Goal: Complete application form: Complete application form

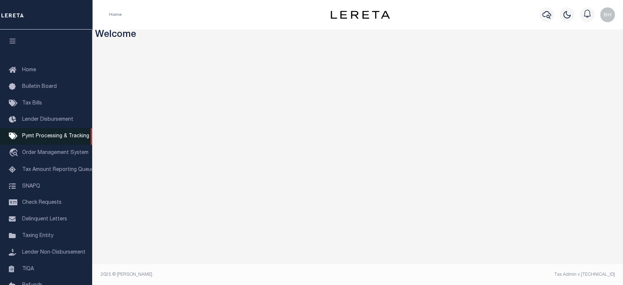
drag, startPoint x: 68, startPoint y: 137, endPoint x: 0, endPoint y: 138, distance: 68.2
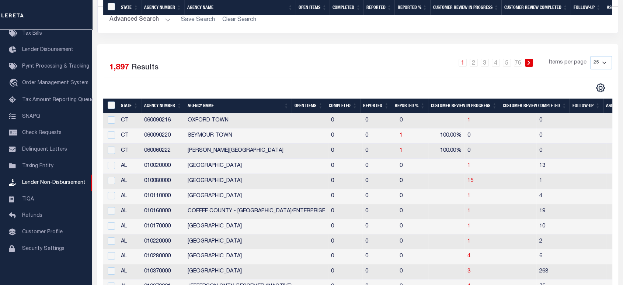
scroll to position [28, 0]
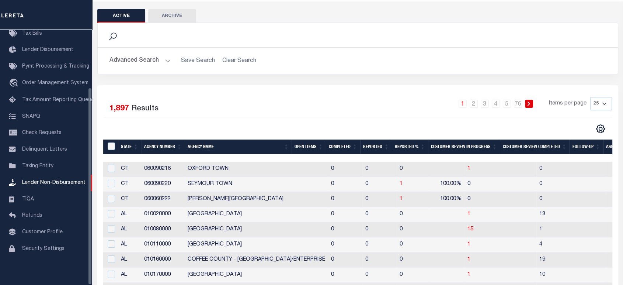
click at [135, 61] on button "Advanced Search" at bounding box center [140, 60] width 61 height 14
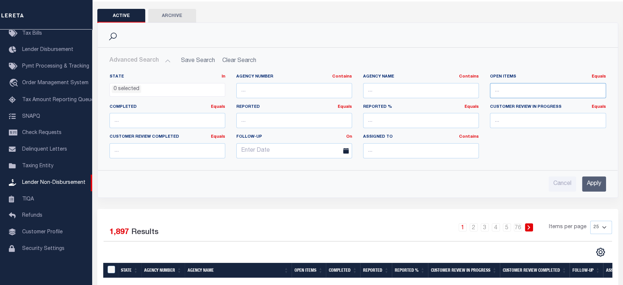
click at [513, 87] on input "number" at bounding box center [548, 90] width 116 height 15
click at [600, 76] on link "Equals" at bounding box center [599, 76] width 14 height 4
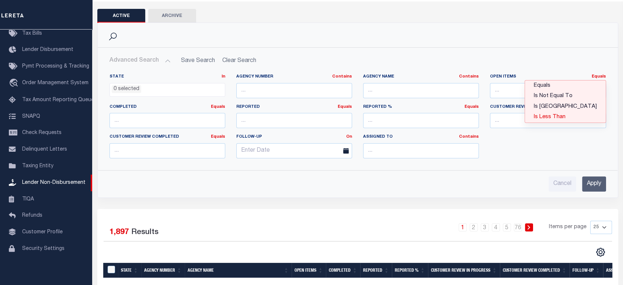
click at [571, 115] on link "Is Less Than" at bounding box center [565, 117] width 81 height 11
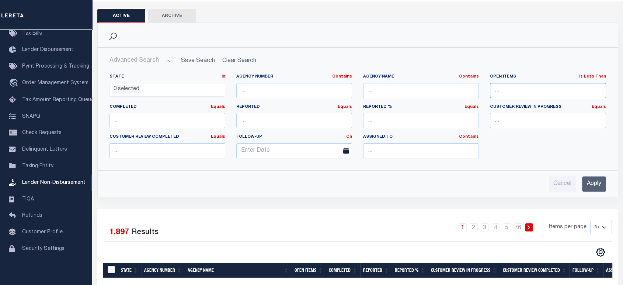
click at [510, 91] on input "number" at bounding box center [548, 90] width 116 height 15
type input "0"
click at [596, 185] on input "Apply" at bounding box center [594, 183] width 24 height 15
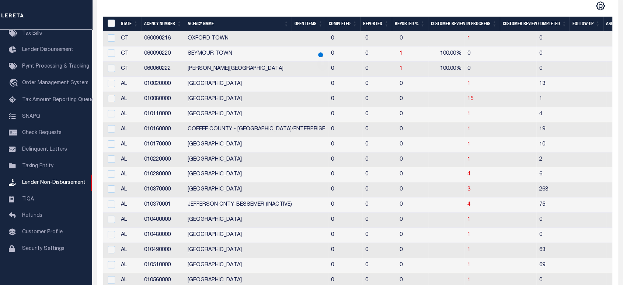
scroll to position [0, 0]
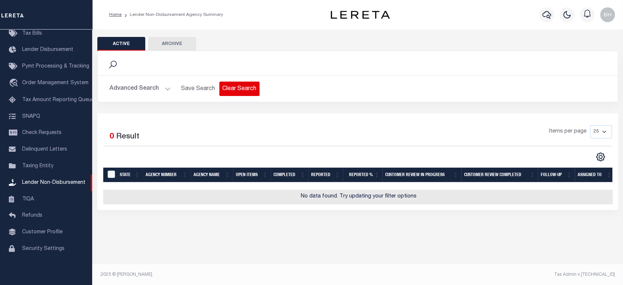
click at [235, 93] on button "Clear Search" at bounding box center [239, 88] width 40 height 14
select select
click at [162, 87] on button "Advanced Search" at bounding box center [140, 88] width 61 height 14
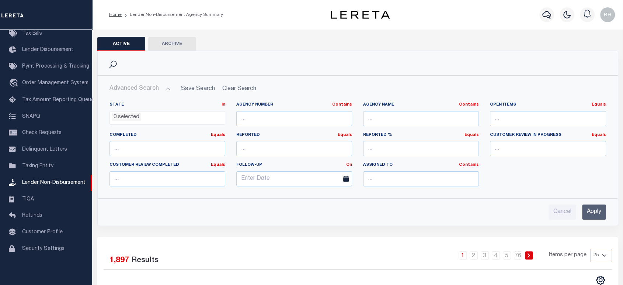
click at [164, 88] on button "Advanced Search" at bounding box center [140, 88] width 61 height 14
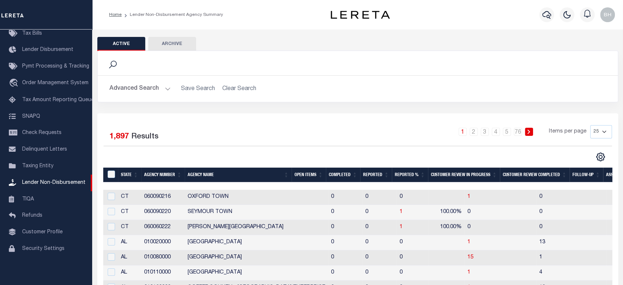
scroll to position [41, 0]
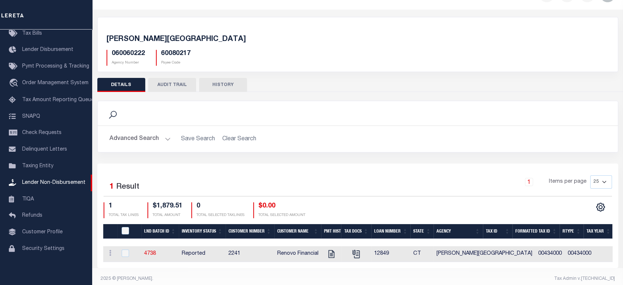
scroll to position [29, 0]
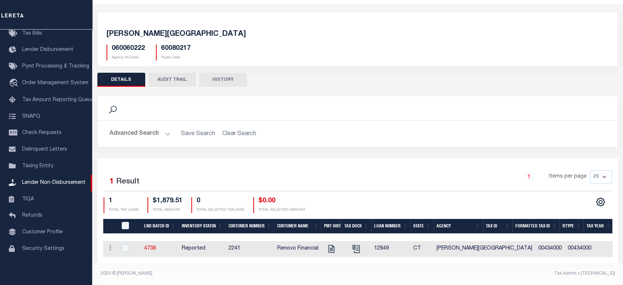
click at [257, 260] on div "Selected 1 Result 1 Items per page 25 50 100 200 1 TOTAL TAX LINES" at bounding box center [357, 210] width 521 height 104
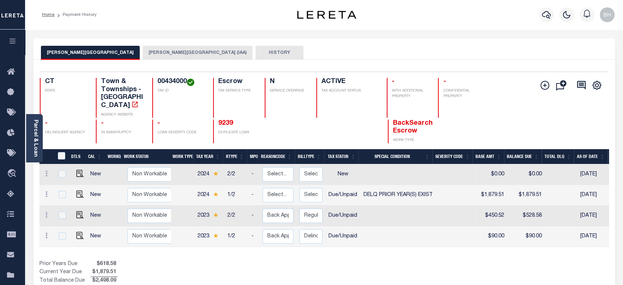
click at [143, 53] on button "WINDHAM TOWN (IAA)" at bounding box center [198, 53] width 110 height 14
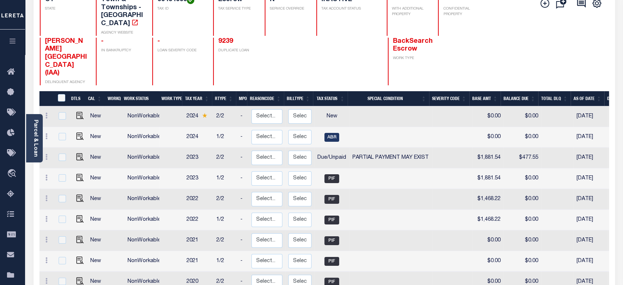
scroll to position [41, 0]
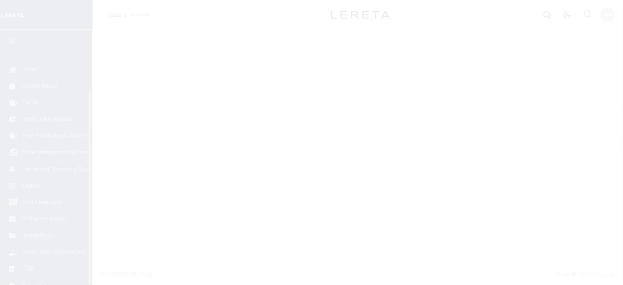
scroll to position [75, 0]
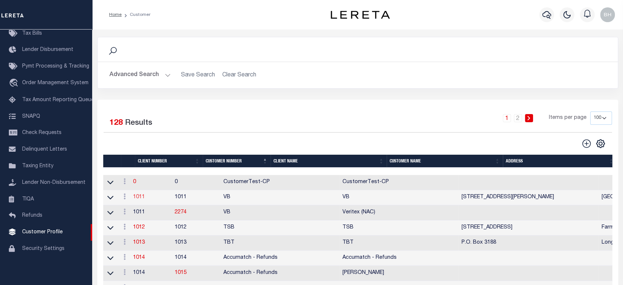
click at [143, 199] on link "1011" at bounding box center [139, 196] width 12 height 5
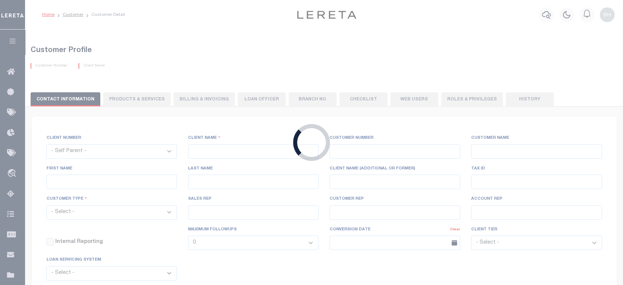
select select
type input "VB"
type input "1011"
type input "VB"
type input "Guy"
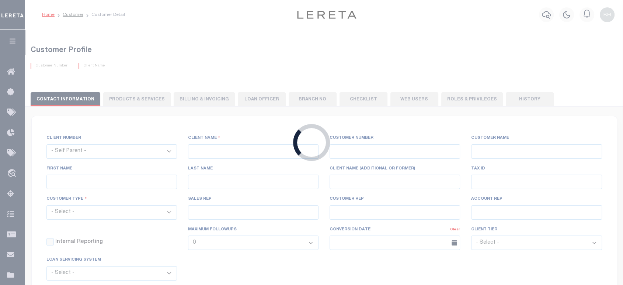
type input "[GEOGRAPHIC_DATA]"
select select "Mixed Portfolio"
type input "[PERSON_NAME]"
type input "[DATE]"
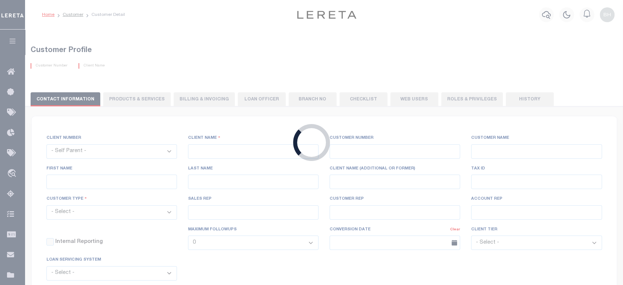
select select "Tier 3"
checkbox input "true"
select select
type textarea "$5 parcel fee for each parcel greater than 4."
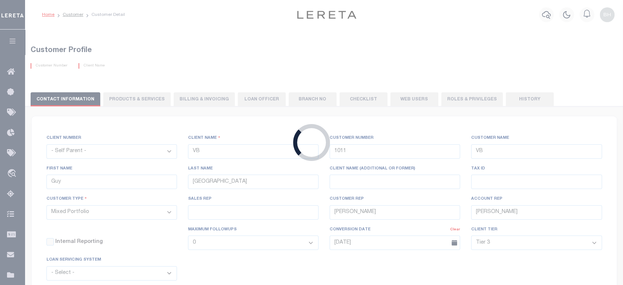
type input "0"
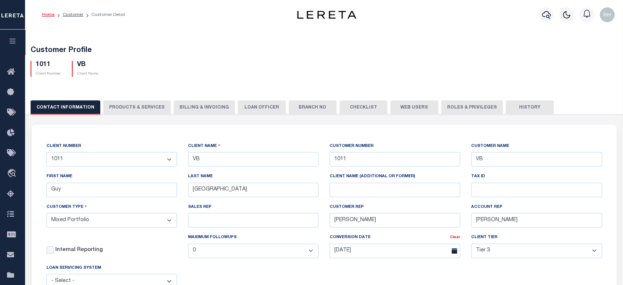
click at [128, 108] on button "PRODUCTS & SERVICES" at bounding box center [136, 107] width 67 height 14
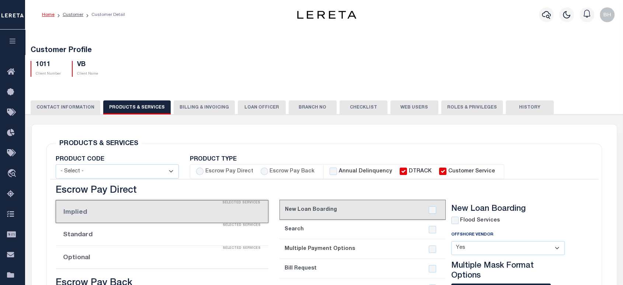
select select "STX"
radio input "true"
checkbox input "true"
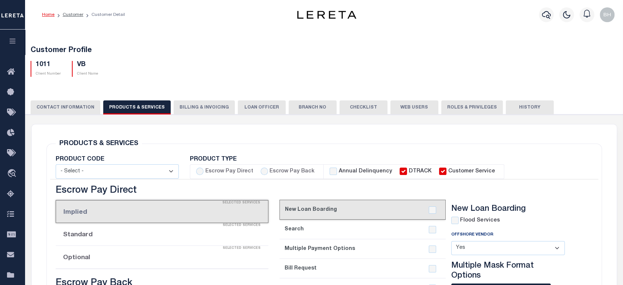
checkbox input "true"
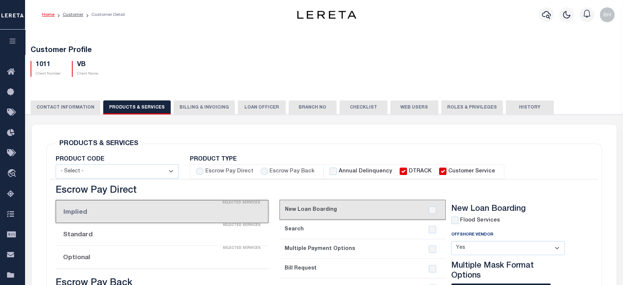
checkbox input "true"
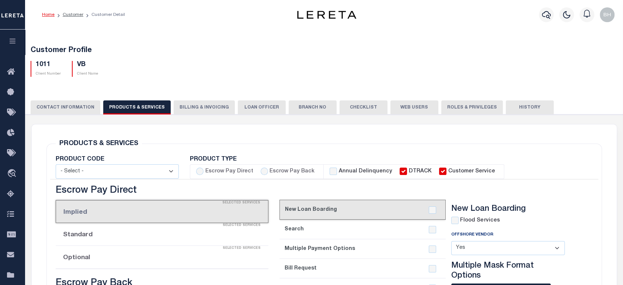
checkbox input "true"
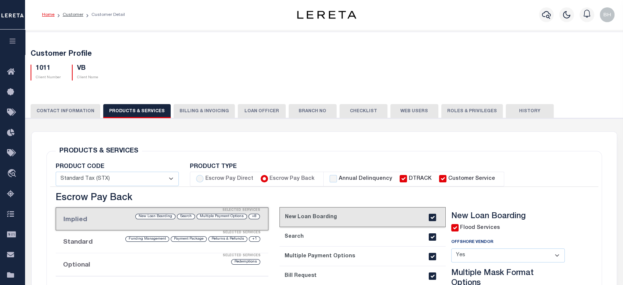
scroll to position [82, 0]
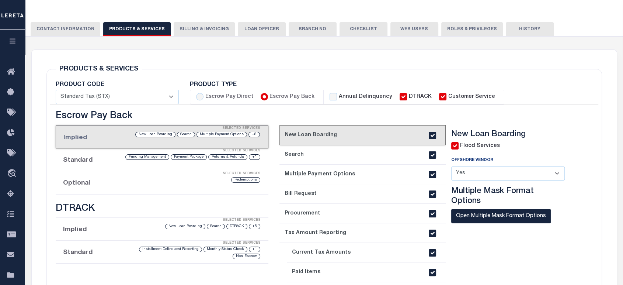
click at [262, 95] on input "Escrow Pay Back" at bounding box center [264, 96] width 7 height 7
checkbox input "true"
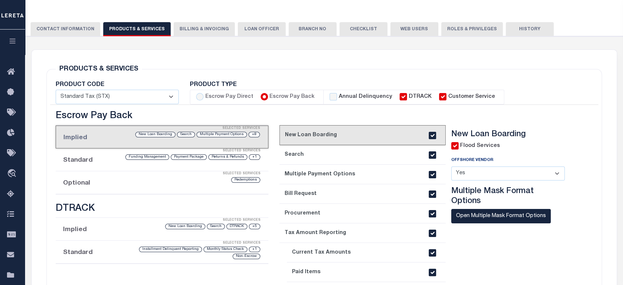
checkbox input "true"
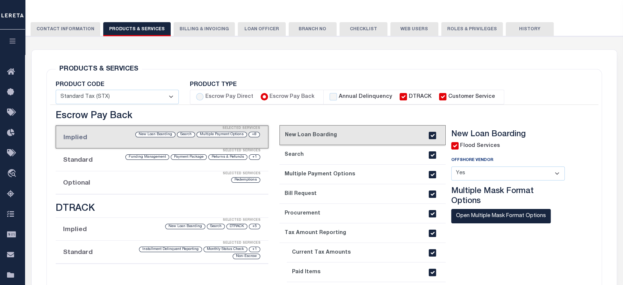
checkbox input "true"
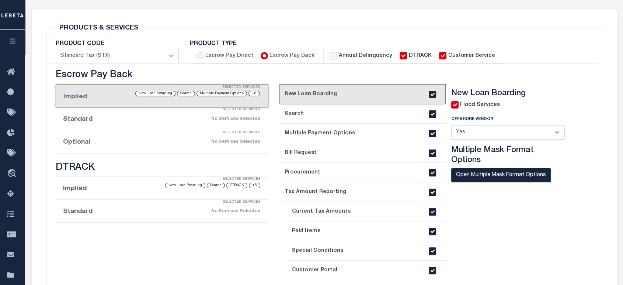
scroll to position [205, 0]
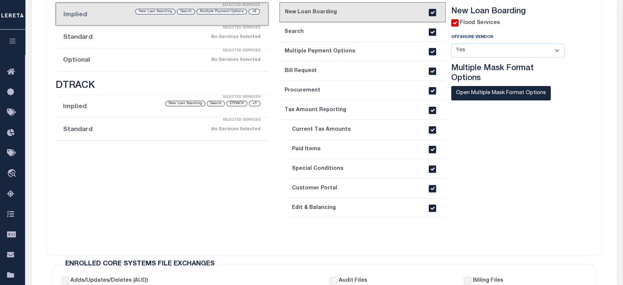
click at [310, 52] on link "3. Multiple Payment Options" at bounding box center [362, 52] width 166 height 20
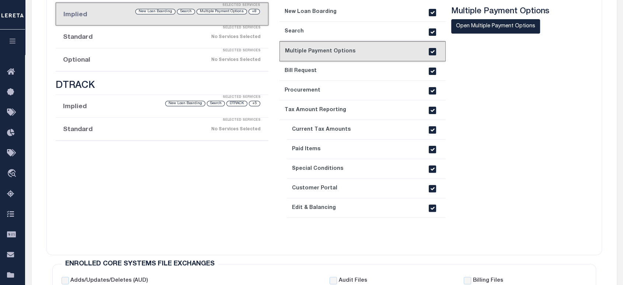
click at [311, 73] on link "4. Bill Request" at bounding box center [362, 71] width 166 height 20
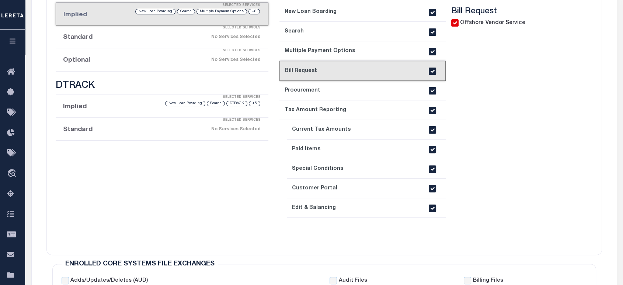
scroll to position [123, 0]
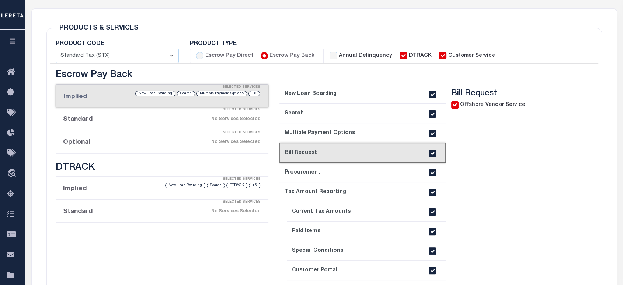
click at [119, 113] on div "Selected Services" at bounding box center [169, 110] width 213 height 15
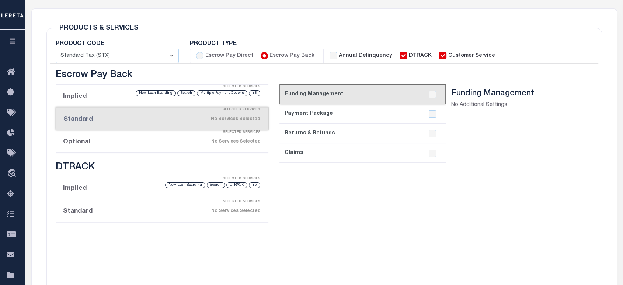
click at [113, 129] on div "Selected Services" at bounding box center [169, 132] width 213 height 15
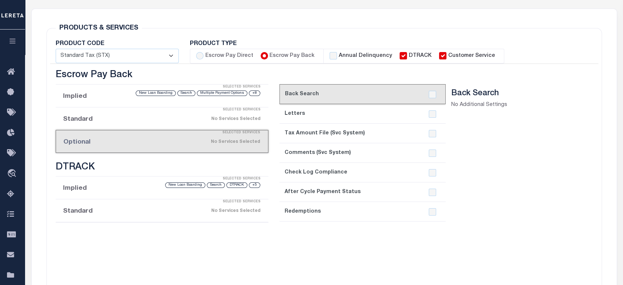
click at [100, 187] on li "Implied Selected Services +5 DTRACK Search New Loan Boarding" at bounding box center [162, 187] width 213 height 23
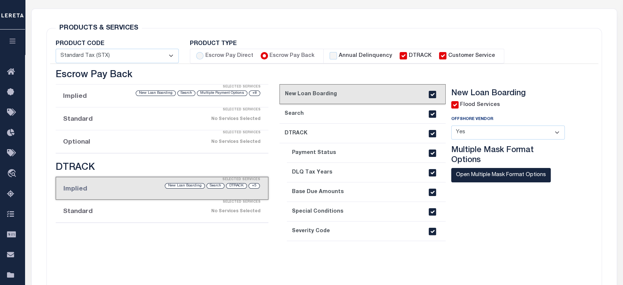
click at [96, 211] on li "Standard Selected Services No Services Selected" at bounding box center [162, 210] width 213 height 23
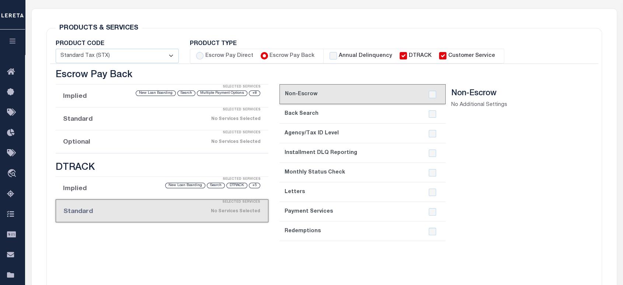
click at [97, 98] on li "Implied Selected Services +8 Multiple Payment Options Search New Loan Boarding" at bounding box center [162, 95] width 213 height 23
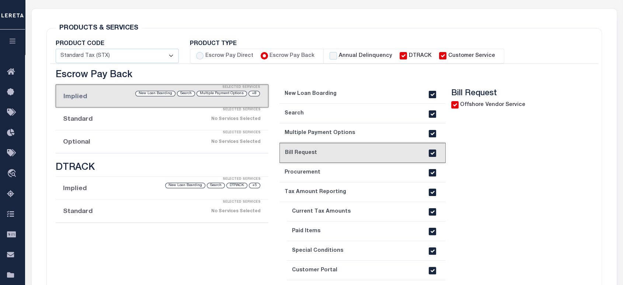
click at [90, 138] on div "Selected Services" at bounding box center [169, 132] width 213 height 15
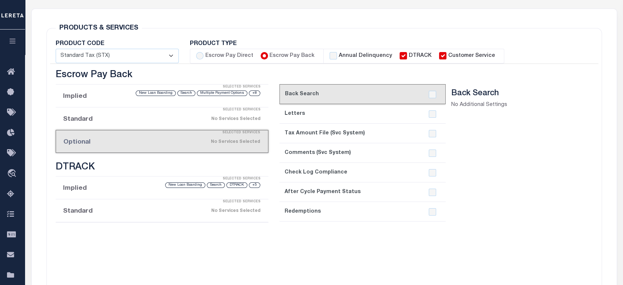
click at [201, 143] on div "No Services Selected" at bounding box center [185, 141] width 147 height 13
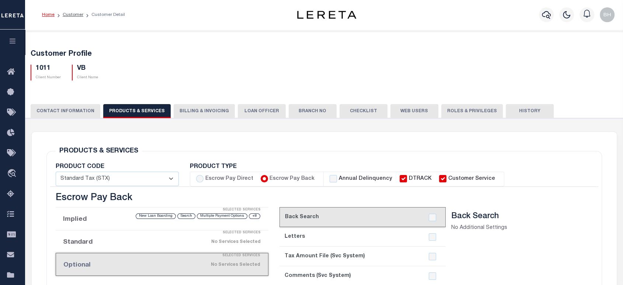
scroll to position [82, 0]
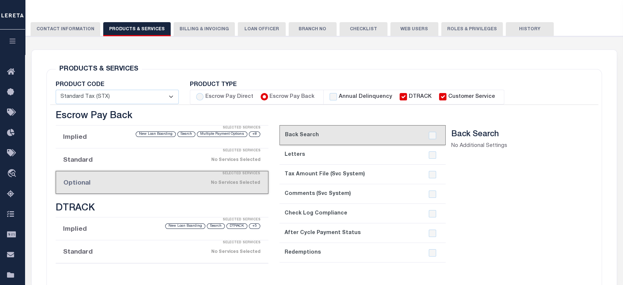
drag, startPoint x: 87, startPoint y: 187, endPoint x: 320, endPoint y: 187, distance: 233.8
click at [89, 187] on li "Optional Selected Services No Services Selected" at bounding box center [162, 182] width 213 height 23
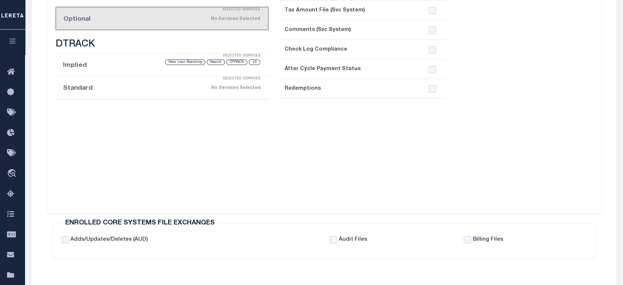
scroll to position [327, 0]
